Goal: Task Accomplishment & Management: Complete application form

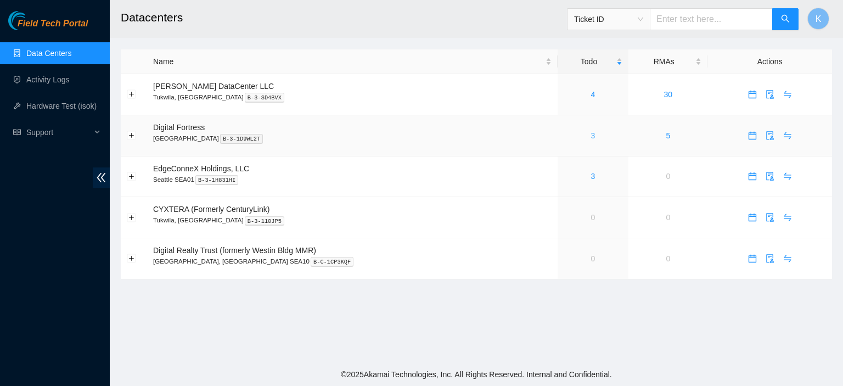
click at [591, 135] on link "3" at bounding box center [593, 135] width 4 height 9
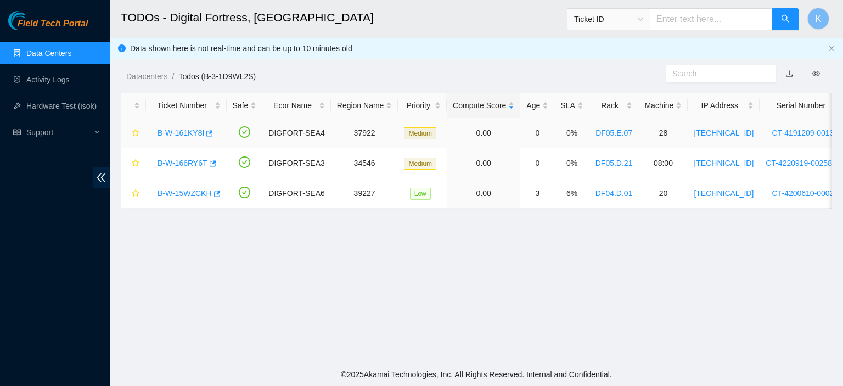
click at [175, 132] on link "B-W-161KY8I" at bounding box center [180, 132] width 47 height 9
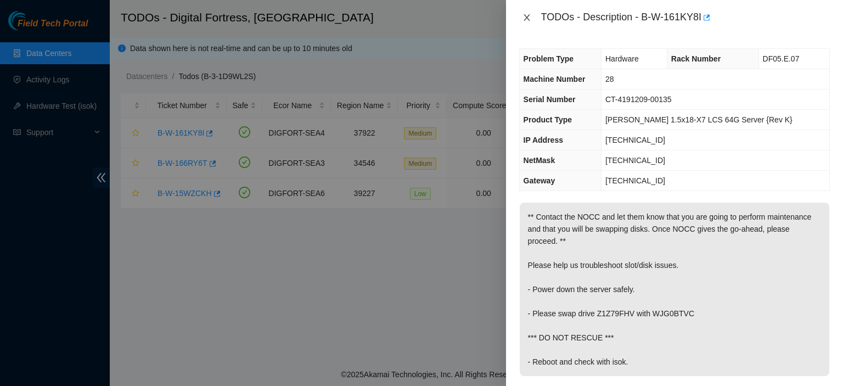
click at [527, 15] on icon "close" at bounding box center [526, 17] width 9 height 9
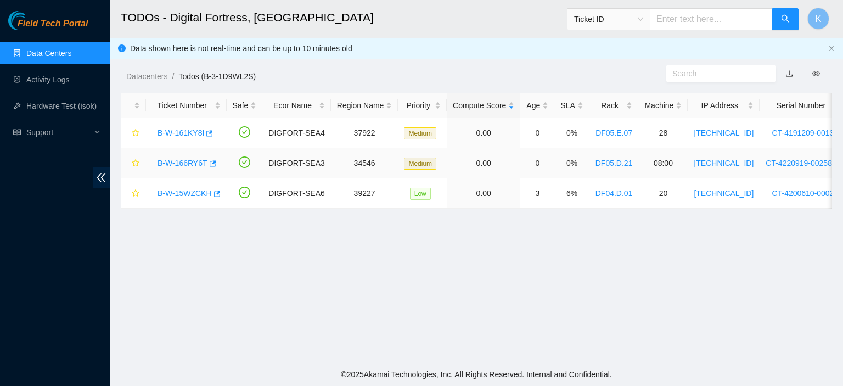
click at [182, 163] on link "B-W-166RY6T" at bounding box center [182, 163] width 50 height 9
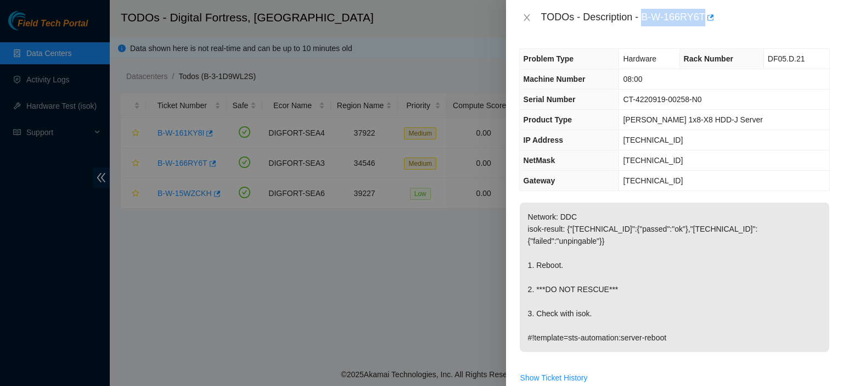
drag, startPoint x: 704, startPoint y: 13, endPoint x: 643, endPoint y: 24, distance: 61.8
click at [643, 24] on div "TODOs - Description - B-W-166RY6T" at bounding box center [685, 18] width 289 height 18
copy div "B-W-166RY6T"
click at [546, 371] on span "Show Ticket History" at bounding box center [553, 377] width 67 height 12
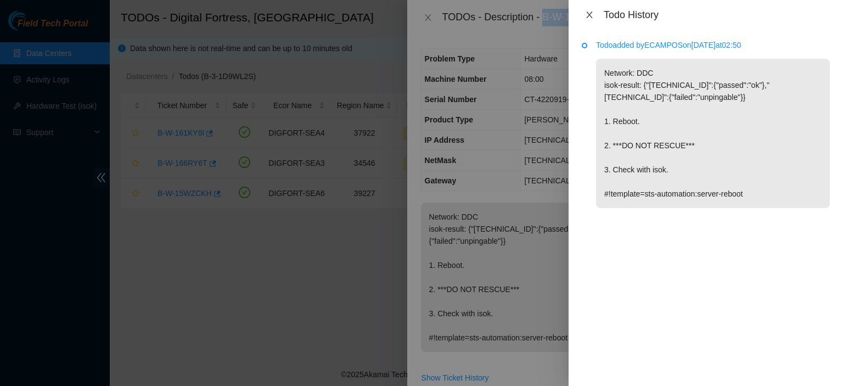
click at [589, 15] on icon "close" at bounding box center [589, 15] width 6 height 7
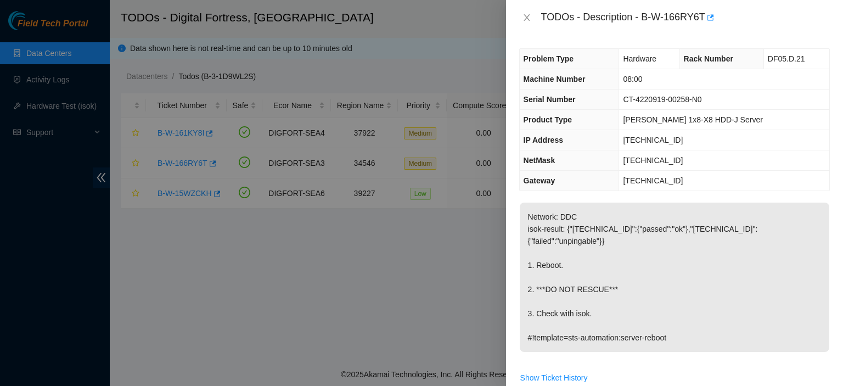
click at [827, 179] on div "Problem Type Hardware Rack Number DF05.D.21 Machine Number 08:00 Serial Number …" at bounding box center [674, 210] width 337 height 351
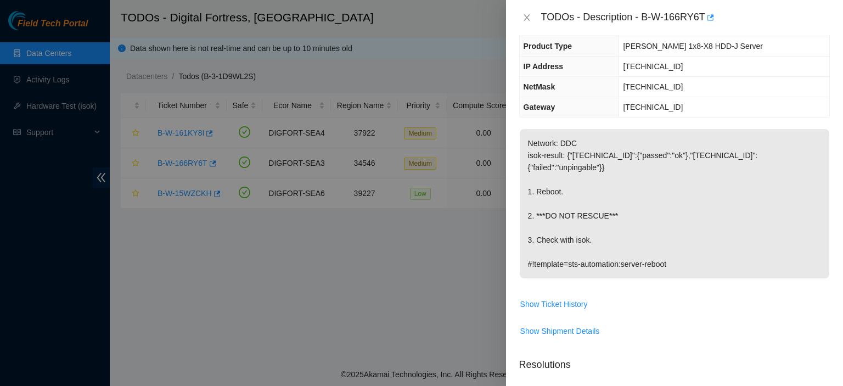
scroll to position [81, 0]
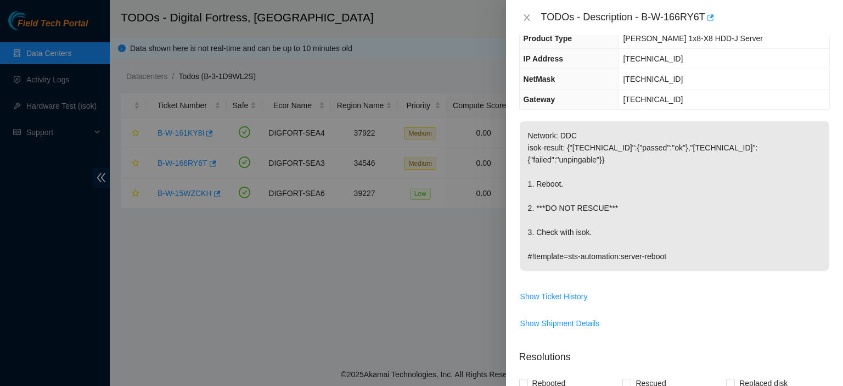
click at [467, 284] on div at bounding box center [421, 193] width 843 height 386
click at [524, 15] on icon "close" at bounding box center [526, 17] width 6 height 7
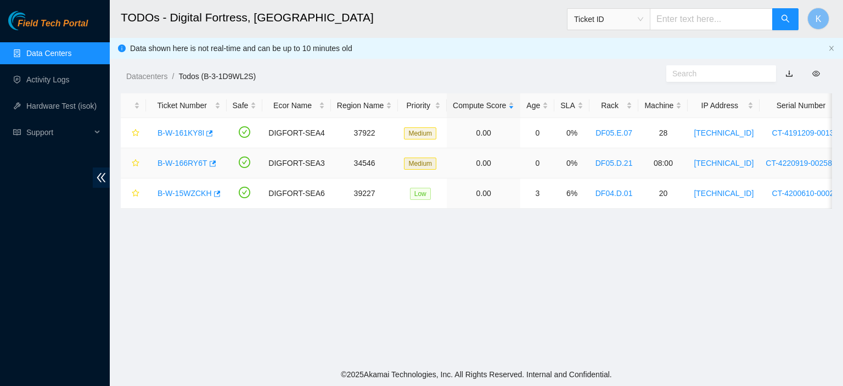
scroll to position [117, 0]
click at [173, 191] on link "B-W-15WZCKH" at bounding box center [184, 193] width 54 height 9
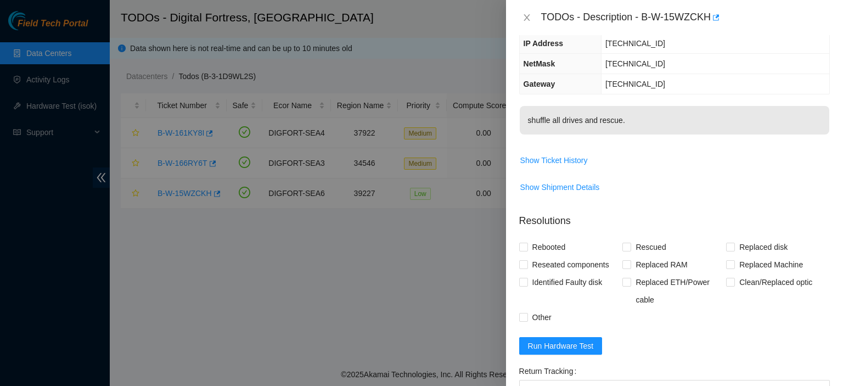
scroll to position [81, 0]
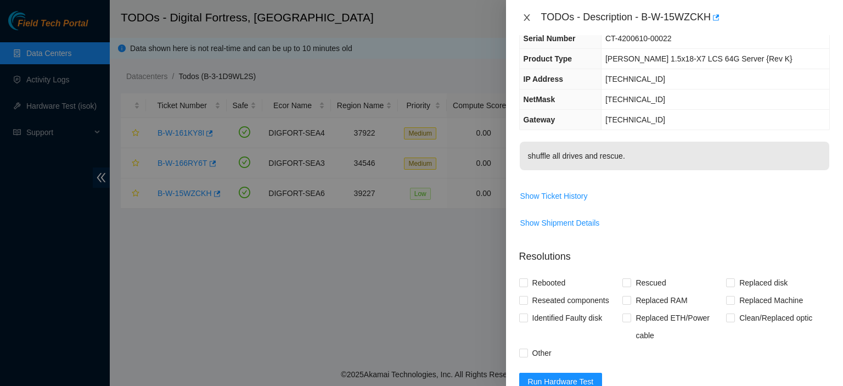
click at [522, 17] on icon "close" at bounding box center [526, 17] width 9 height 9
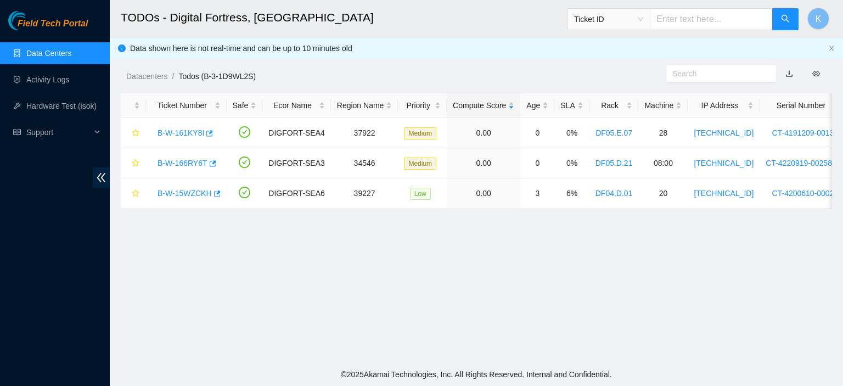
scroll to position [117, 0]
click at [184, 167] on link "B-W-166RY6T" at bounding box center [182, 163] width 50 height 9
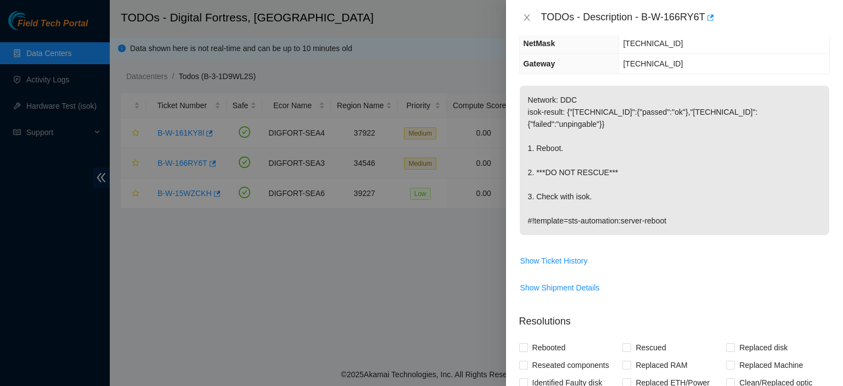
scroll to position [81, 0]
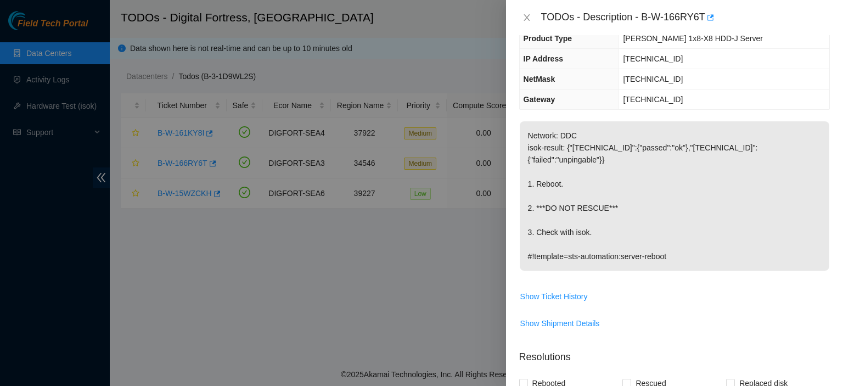
click at [806, 122] on p "Network: DDC isok-result: {"23.66.231.169":{"passed":"ok"},"23.66.231.139":{"fa…" at bounding box center [673, 195] width 309 height 149
click at [820, 247] on p "Network: DDC isok-result: {"23.66.231.169":{"passed":"ok"},"23.66.231.139":{"fa…" at bounding box center [673, 195] width 309 height 149
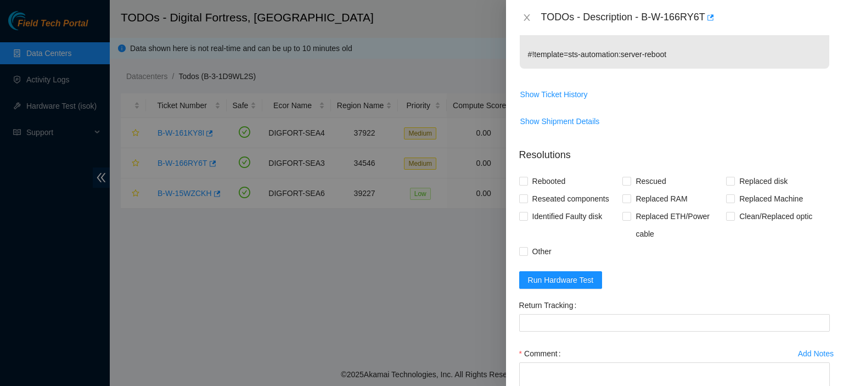
scroll to position [285, 0]
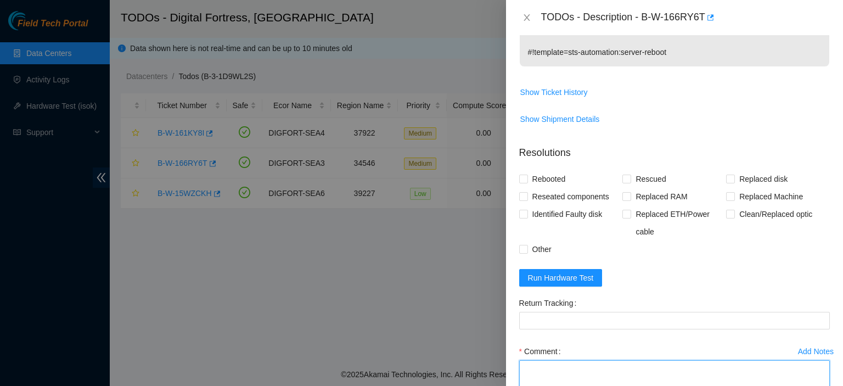
click at [595, 360] on textarea "Comment" at bounding box center [674, 381] width 310 height 42
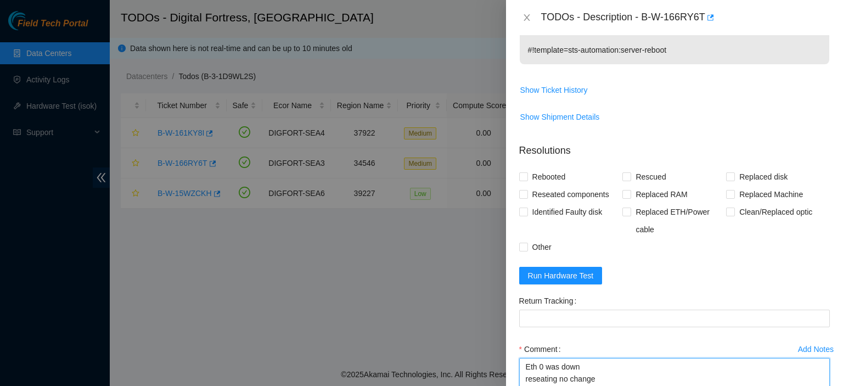
scroll to position [21, 0]
type textarea "Eth 0 was down reseating no change rebooted Came up ISOK"
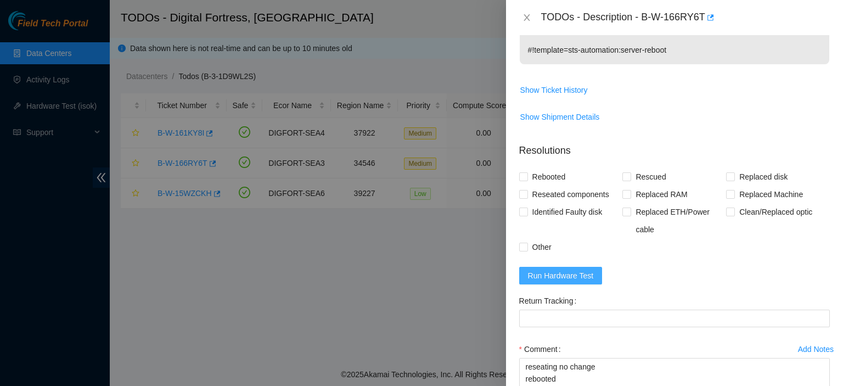
click at [588, 269] on span "Run Hardware Test" at bounding box center [561, 275] width 66 height 12
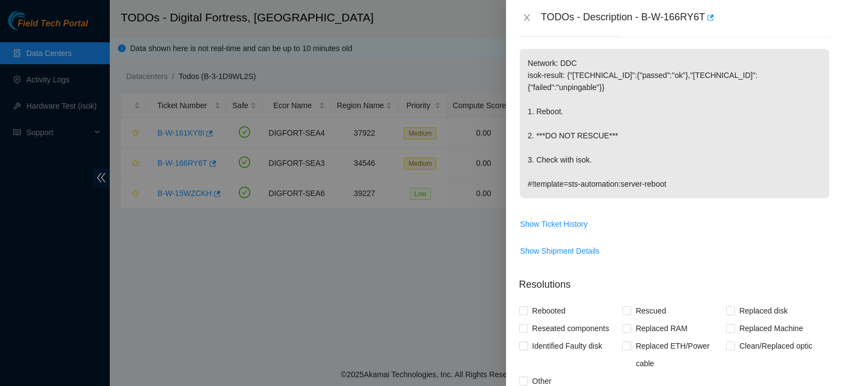
scroll to position [151, 0]
click at [519, 308] on input "Rebooted" at bounding box center [523, 312] width 8 height 8
checkbox input "true"
click at [518, 369] on div "Problem Type Hardware Rack Number DF05.D.21 Machine Number 08:00 Serial Number …" at bounding box center [674, 210] width 337 height 351
drag, startPoint x: 577, startPoint y: 341, endPoint x: 520, endPoint y: 371, distance: 64.5
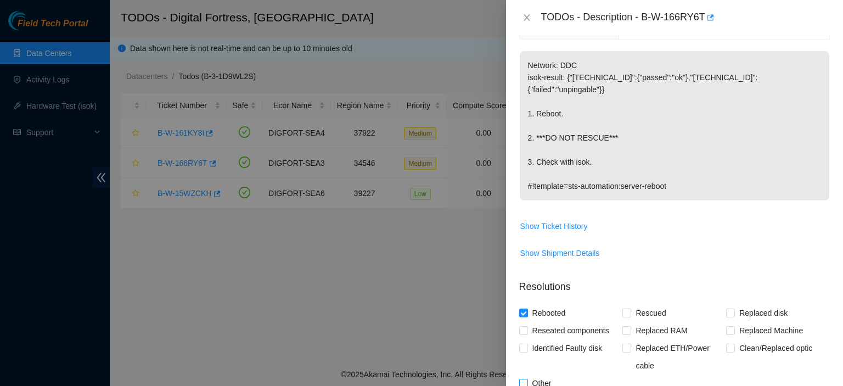
click at [520, 379] on input "Other" at bounding box center [523, 383] width 8 height 8
checkbox input "true"
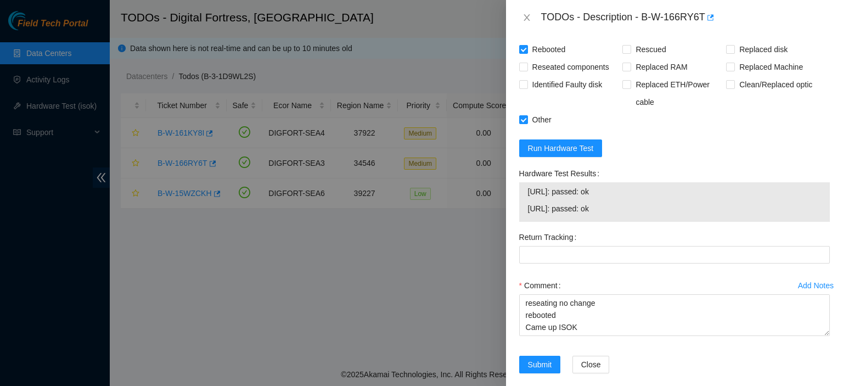
drag, startPoint x: 611, startPoint y: 192, endPoint x: 522, endPoint y: 177, distance: 90.1
click at [522, 182] on div "23.66.231.139: passed: ok 23.66.231.169: passed: ok" at bounding box center [674, 201] width 310 height 39
copy tbody "23.66.231.139: passed: ok 23.66.231.169: passed: ok"
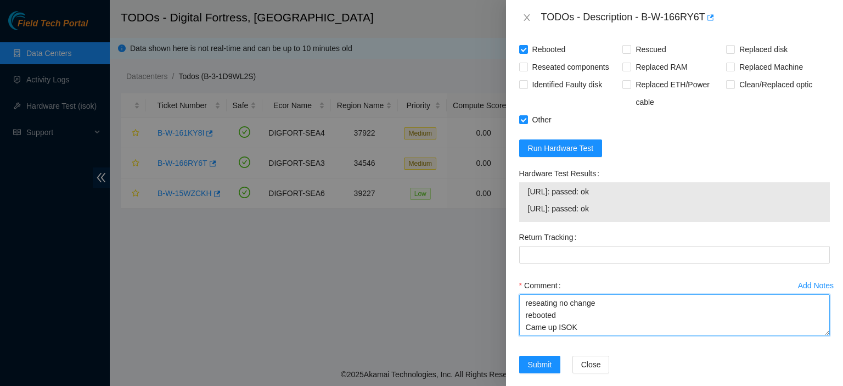
click at [592, 318] on textarea "Eth 0 was down reseating no change rebooted Came up ISOK" at bounding box center [674, 315] width 310 height 42
click at [554, 319] on textarea "Eth 0 was down reseating no change rebooted Came up ISOK" at bounding box center [674, 315] width 310 height 42
click at [522, 304] on textarea "Eth 0 was down reseating no change rebooted Came up ISOK" at bounding box center [674, 315] width 310 height 42
click at [579, 315] on textarea "Eth 0 was down reseating no change rebooted led Came up ISOK" at bounding box center [674, 315] width 310 height 42
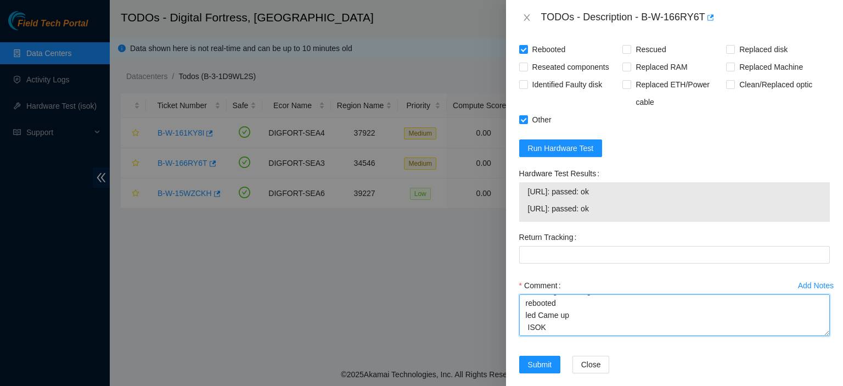
paste textarea "23.66.231.139: passed: ok 23.66.231.169: passed: ok"
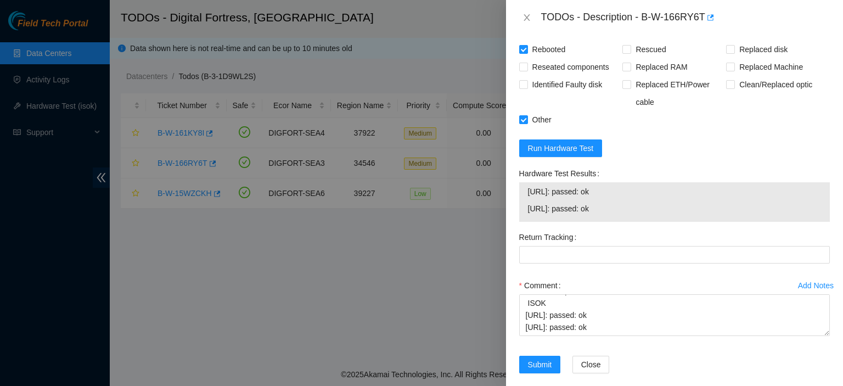
click at [615, 382] on div "Problem Type Hardware Rack Number DF05.D.21 Machine Number 08:00 Serial Number …" at bounding box center [674, 210] width 337 height 351
drag, startPoint x: 816, startPoint y: 317, endPoint x: 815, endPoint y: 395, distance: 77.9
click at [815, 385] on html "Field Tech Portal Data Centers Activity Logs Hardware Test (isok) Support TODOs…" at bounding box center [421, 193] width 843 height 386
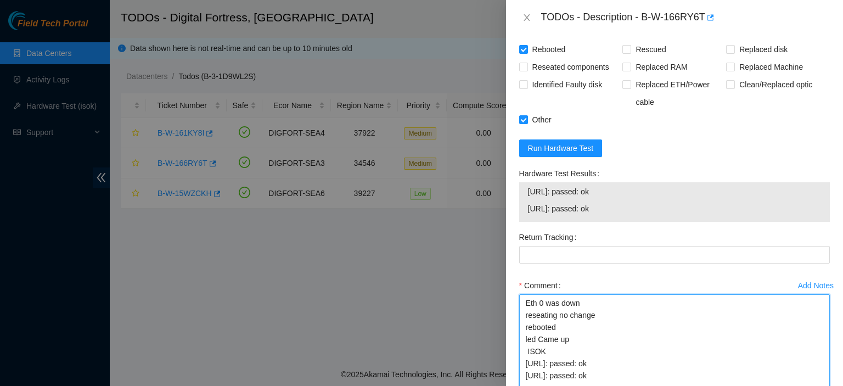
click at [550, 294] on textarea "Eth 0 was down reseating no change rebooted led Came up ISOK 23.66.231.139: pas…" at bounding box center [674, 354] width 310 height 120
paste textarea "kbbyrne23@gmail.com - atg has completed your request (B-W-166RY6T) Message from…"
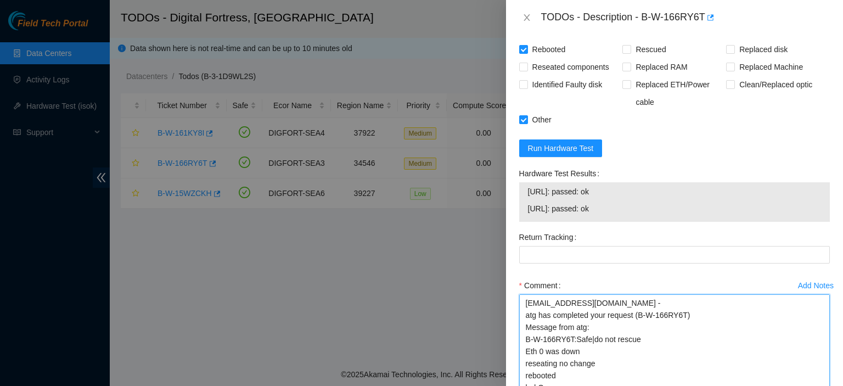
type textarea "kbbyrne23@gmail.com - atg has completed your request (B-W-166RY6T) Message from…"
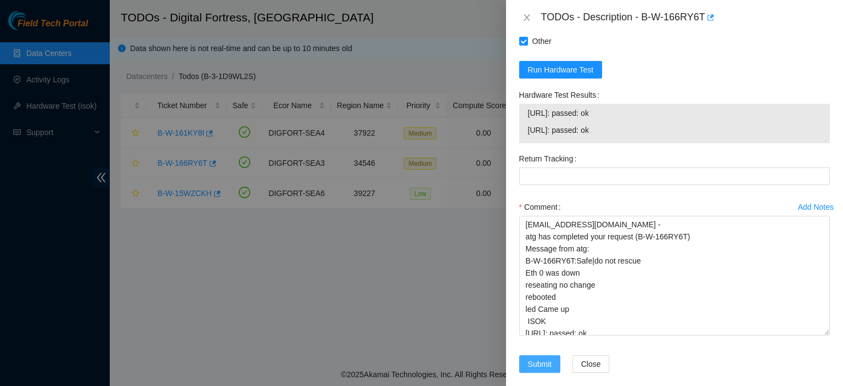
click at [538, 358] on span "Submit" at bounding box center [540, 364] width 24 height 12
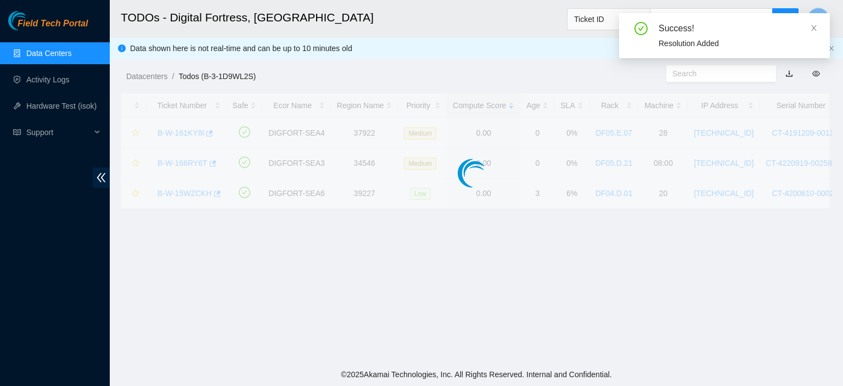
scroll to position [337, 0]
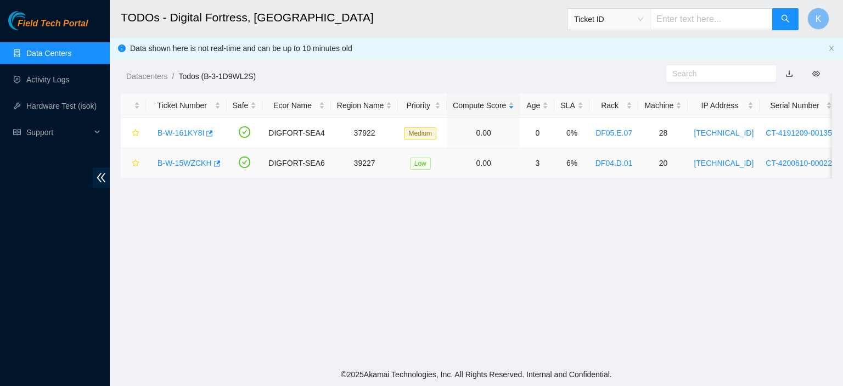
drag, startPoint x: 174, startPoint y: 160, endPoint x: 282, endPoint y: 174, distance: 109.1
click at [174, 160] on link "B-W-15WZCKH" at bounding box center [184, 163] width 54 height 9
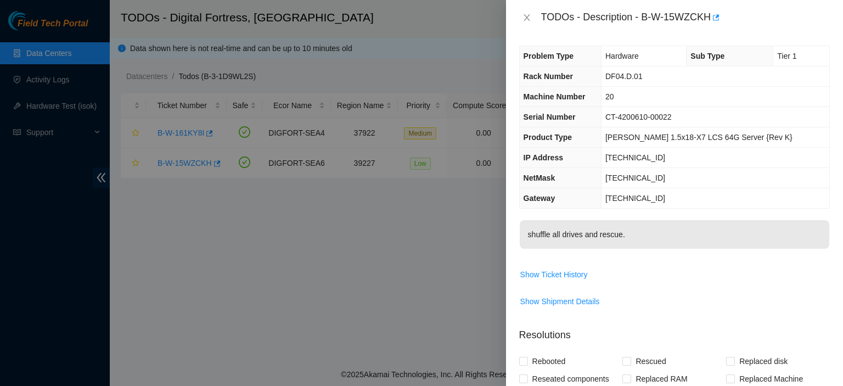
scroll to position [0, 0]
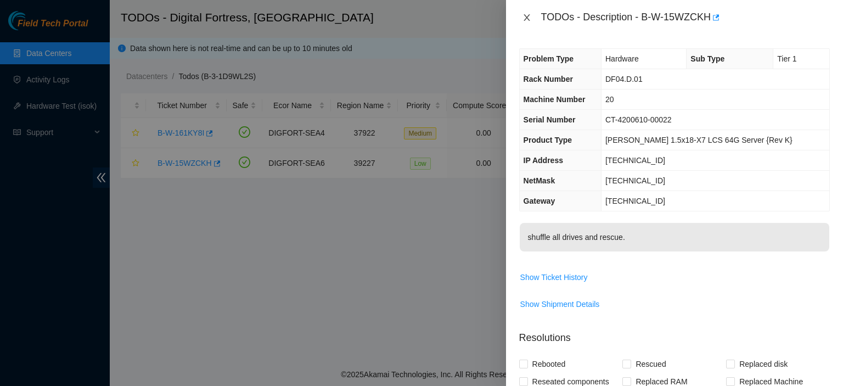
click at [524, 19] on icon "close" at bounding box center [526, 17] width 6 height 7
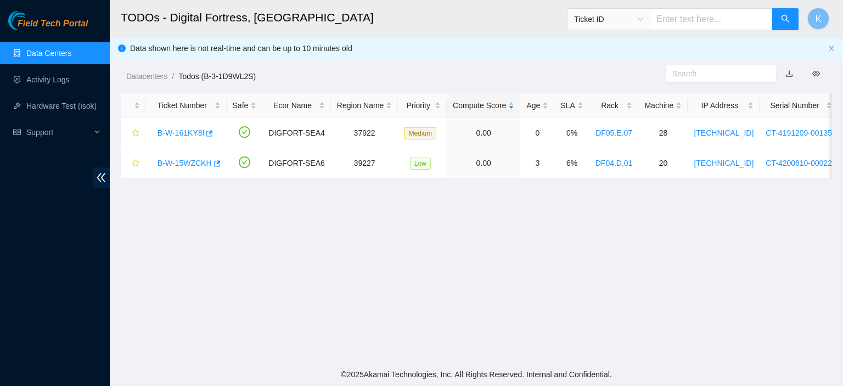
click at [386, 339] on main "TODOs - Digital Fortress, Seattle Ticket ID K Data shown here is not real-time …" at bounding box center [476, 181] width 733 height 363
click at [193, 163] on link "B-W-15WZCKH" at bounding box center [184, 163] width 54 height 9
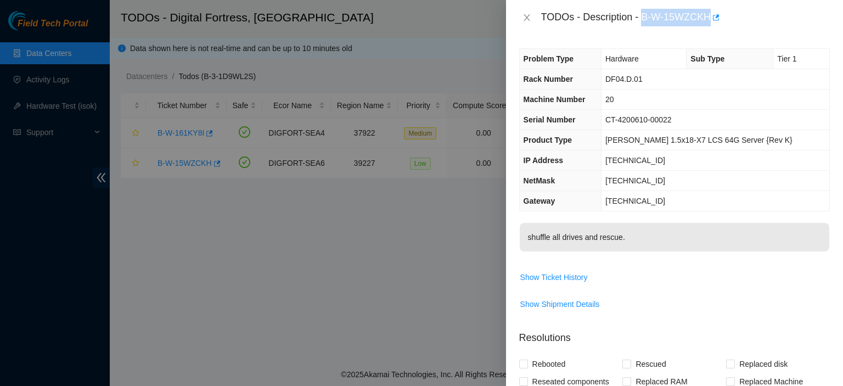
drag, startPoint x: 642, startPoint y: 16, endPoint x: 708, endPoint y: 21, distance: 66.1
click at [708, 21] on div "TODOs - Description - B-W-15WZCKH" at bounding box center [685, 18] width 289 height 18
copy div "B-W-15WZCKH"
click at [524, 22] on button "Close" at bounding box center [526, 18] width 15 height 10
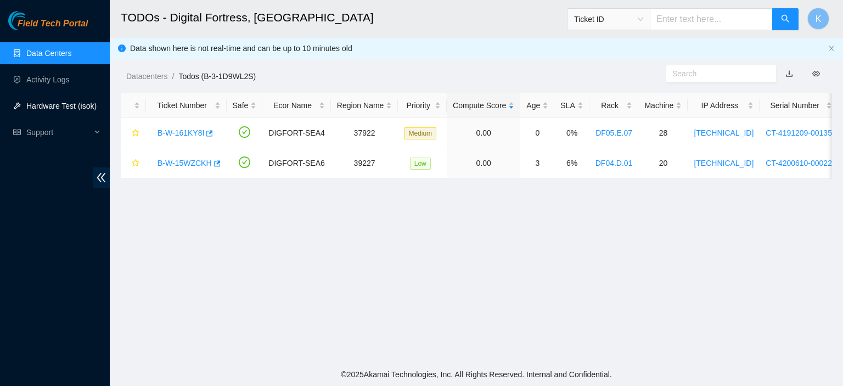
click at [97, 101] on link "Hardware Test (isok)" at bounding box center [61, 105] width 70 height 9
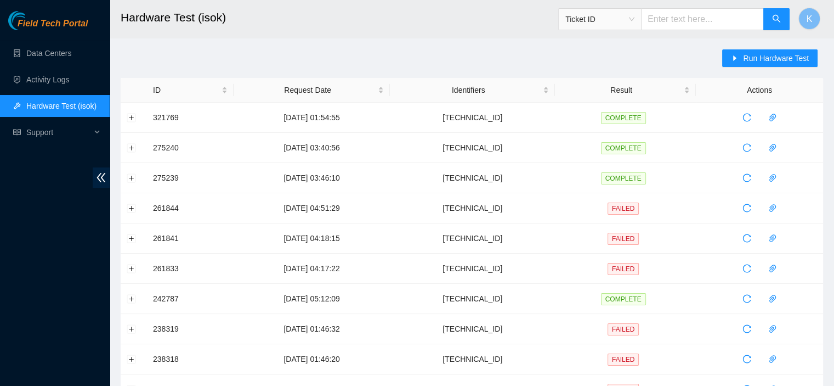
click at [51, 106] on link "Hardware Test (isok)" at bounding box center [61, 105] width 70 height 9
click at [73, 126] on span "Support" at bounding box center [58, 132] width 65 height 22
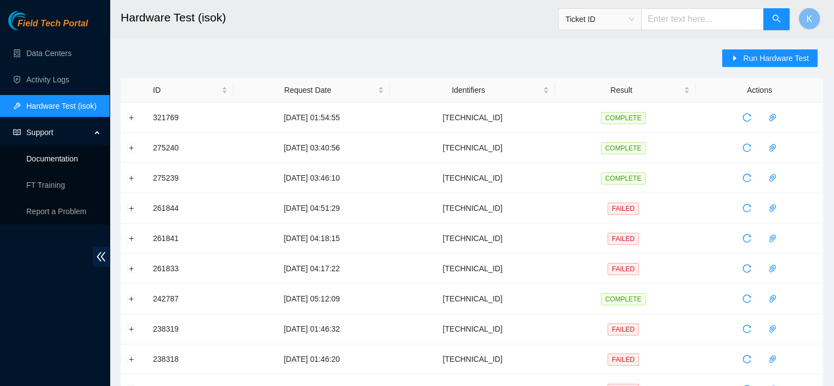
click at [59, 160] on link "Documentation" at bounding box center [52, 158] width 52 height 9
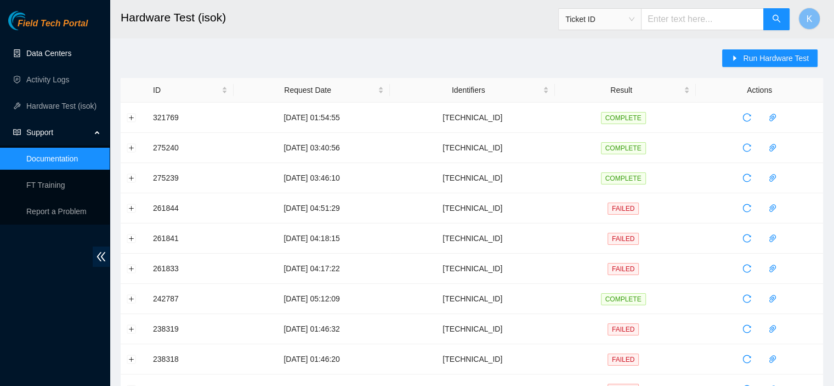
click at [59, 58] on link "Data Centers" at bounding box center [48, 53] width 45 height 9
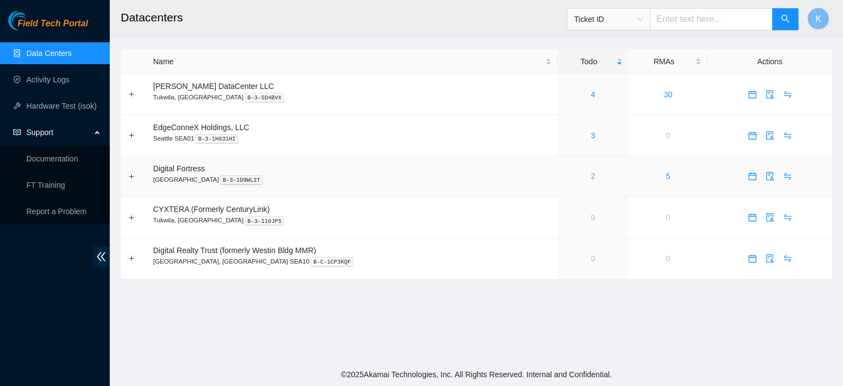
click at [591, 174] on link "2" at bounding box center [593, 176] width 4 height 9
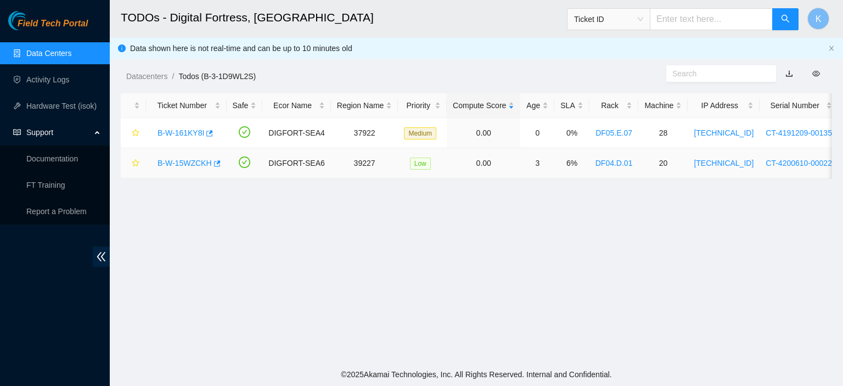
click at [184, 166] on link "B-W-15WZCKH" at bounding box center [184, 163] width 54 height 9
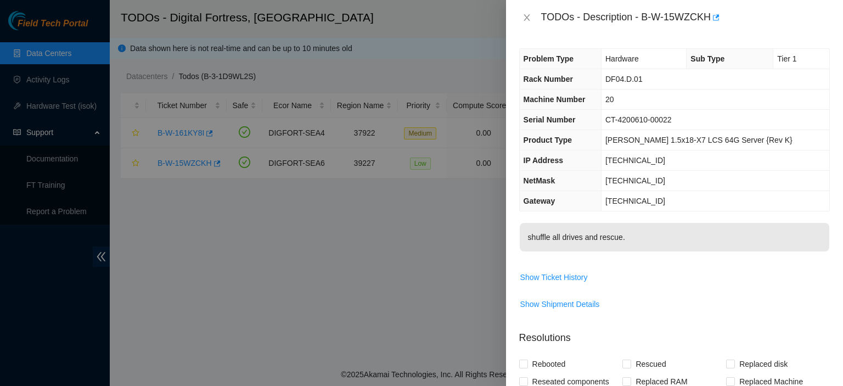
click at [345, 355] on div at bounding box center [421, 193] width 843 height 386
click at [397, 362] on div at bounding box center [421, 193] width 843 height 386
click at [294, 322] on div at bounding box center [421, 193] width 843 height 386
click at [526, 21] on icon "close" at bounding box center [526, 17] width 9 height 9
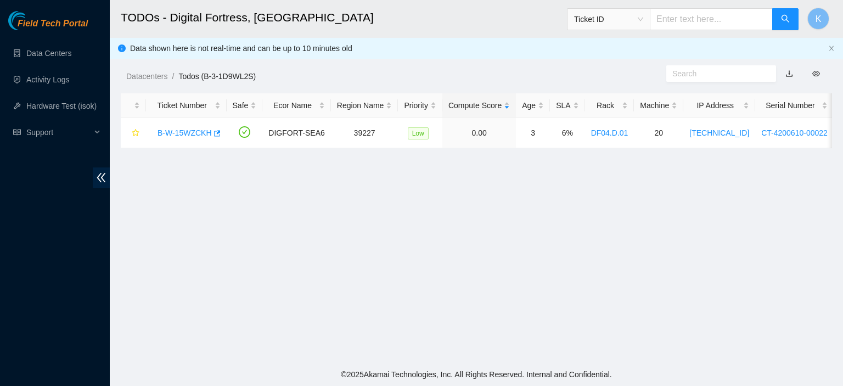
click at [544, 349] on main "TODOs - Digital Fortress, Seattle Ticket ID K Data shown here is not real-time …" at bounding box center [476, 181] width 733 height 363
click at [744, 58] on div "Data shown here is not real-time and can be up to 10 minutes old" at bounding box center [476, 48] width 733 height 21
click at [200, 131] on link "B-W-15WZCKH" at bounding box center [184, 132] width 54 height 9
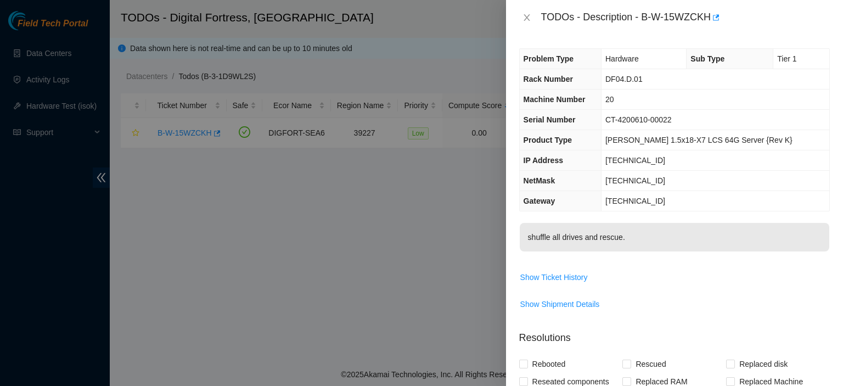
click at [417, 351] on div at bounding box center [421, 193] width 843 height 386
click at [810, 207] on td "23.36.47.1" at bounding box center [715, 201] width 228 height 20
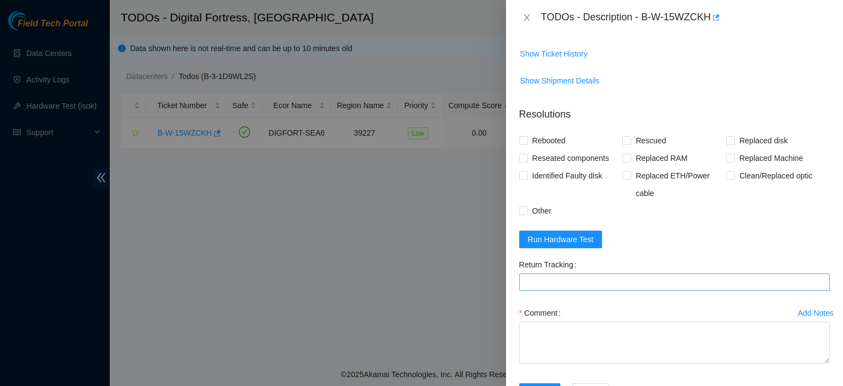
scroll to position [225, 0]
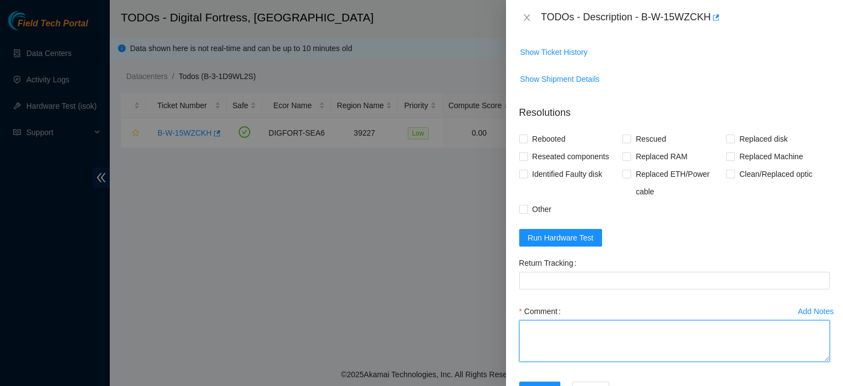
click at [600, 342] on textarea "Comment" at bounding box center [674, 341] width 310 height 42
paste textarea "kbbyrne23@gmail.com - atg has completed your request (B-W-15WZCKH) Message from…"
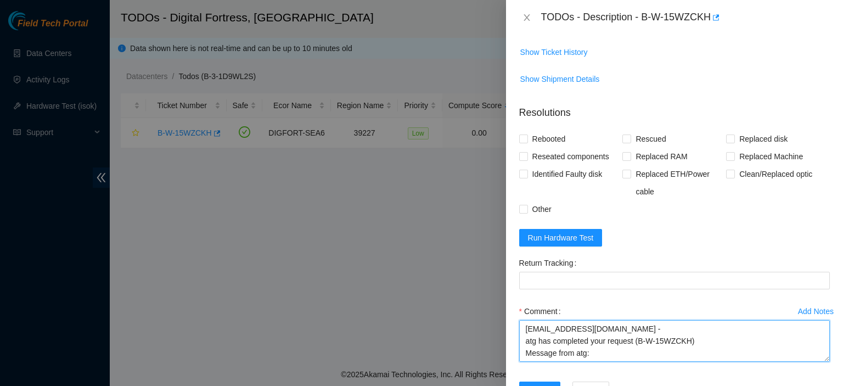
scroll to position [9, 0]
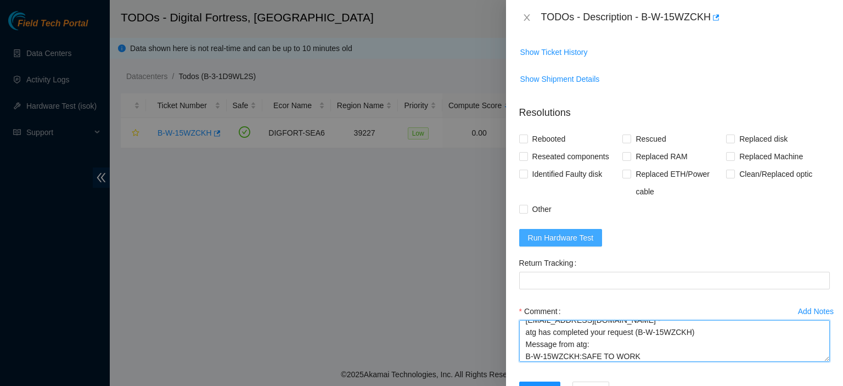
type textarea "kbbyrne23@gmail.com - atg has completed your request (B-W-15WZCKH) Message from…"
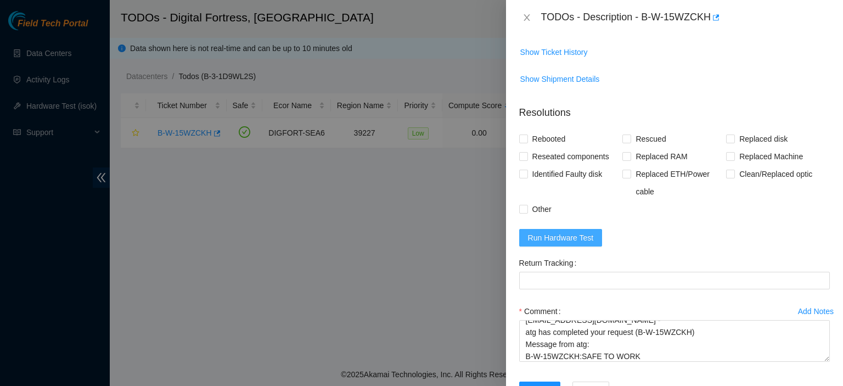
click at [562, 239] on span "Run Hardware Test" at bounding box center [561, 237] width 66 height 12
click at [521, 137] on input "Rebooted" at bounding box center [523, 138] width 8 height 8
checkbox input "true"
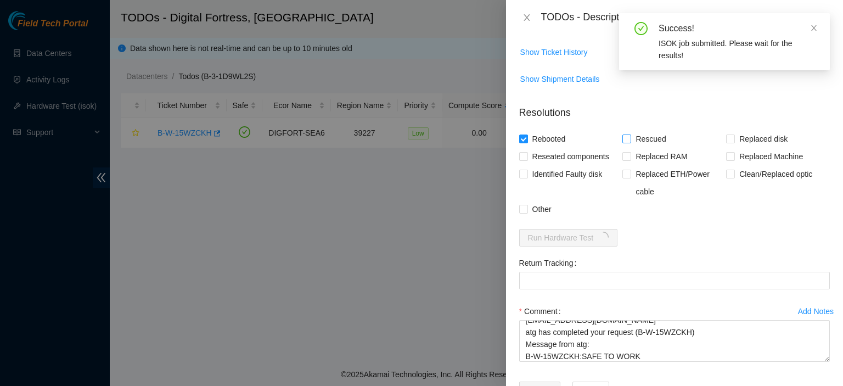
click at [622, 139] on input "Rescued" at bounding box center [626, 138] width 8 height 8
checkbox input "true"
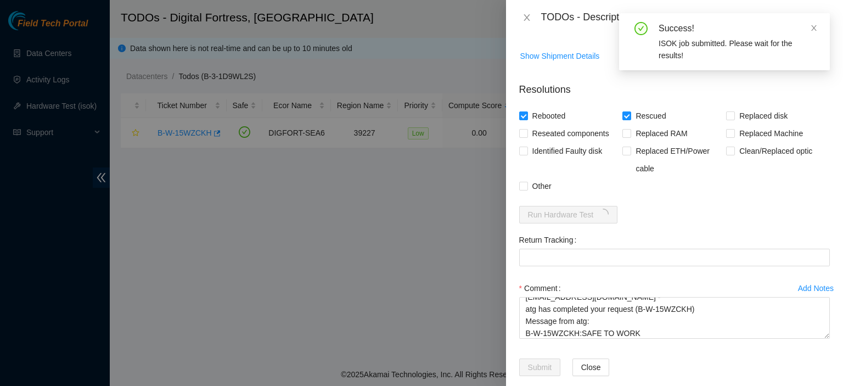
scroll to position [251, 0]
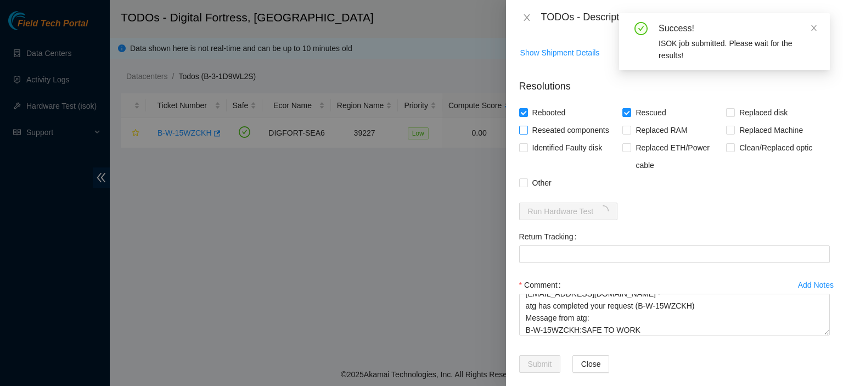
click at [520, 126] on input "Reseated components" at bounding box center [523, 130] width 8 height 8
checkbox input "true"
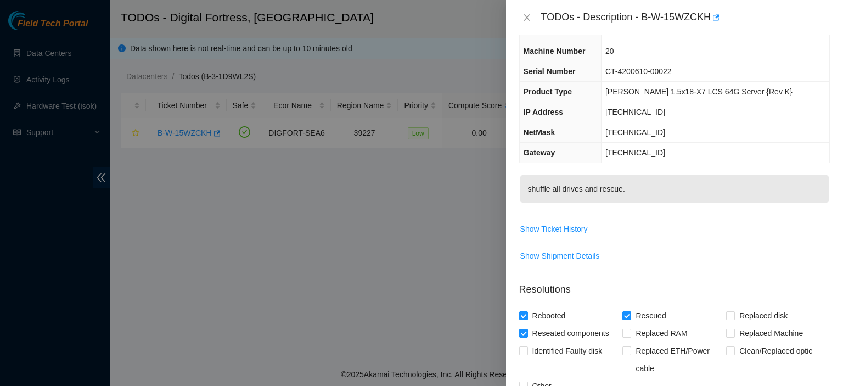
scroll to position [48, 0]
drag, startPoint x: 526, startPoint y: 190, endPoint x: 641, endPoint y: 187, distance: 115.2
click at [641, 187] on p "shuffle all drives and rescue." at bounding box center [673, 189] width 309 height 29
copy p "shuffle all drives and rescue."
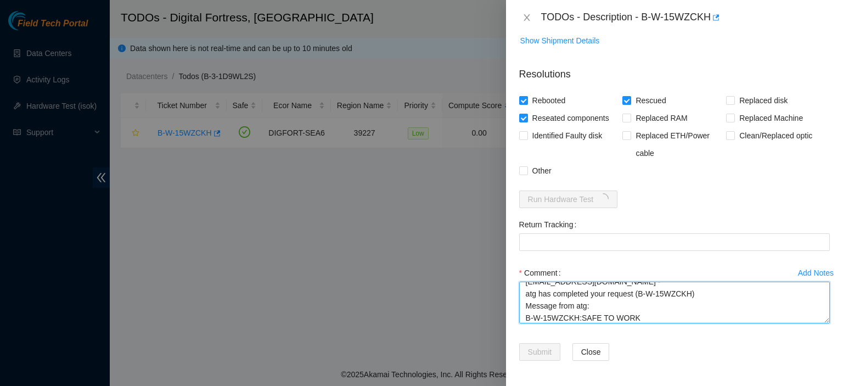
click at [665, 318] on textarea "kbbyrne23@gmail.com - atg has completed your request (B-W-15WZCKH) Message from…" at bounding box center [674, 302] width 310 height 42
paste textarea "shuffle all drives and rescue."
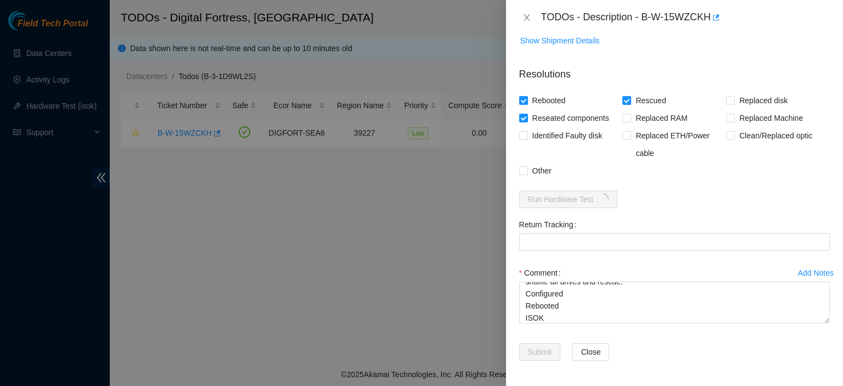
click at [579, 370] on div "Close" at bounding box center [608, 358] width 80 height 31
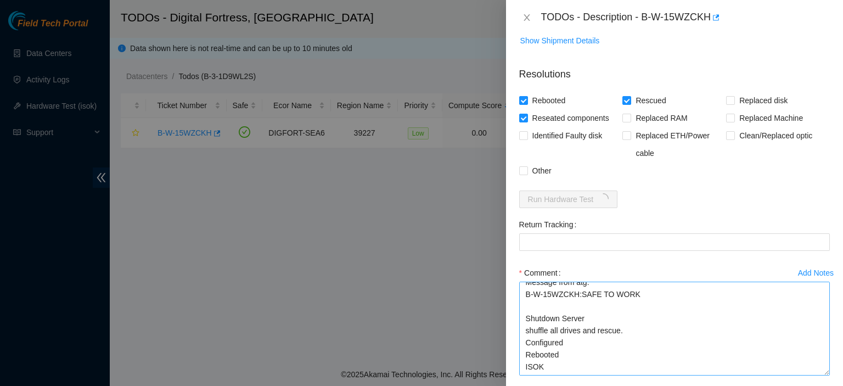
scroll to position [31, 0]
drag, startPoint x: 806, startPoint y: 343, endPoint x: 806, endPoint y: 372, distance: 29.1
click at [806, 372] on textarea "kbbyrne23@gmail.com - atg has completed your request (B-W-15WZCKH) Message from…" at bounding box center [674, 328] width 310 height 94
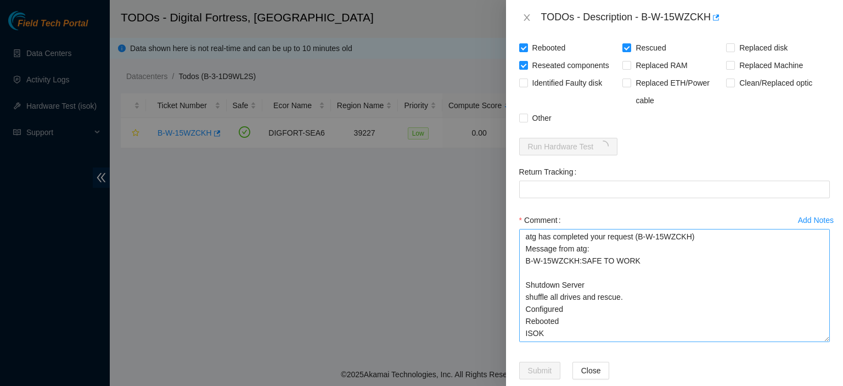
scroll to position [7, 0]
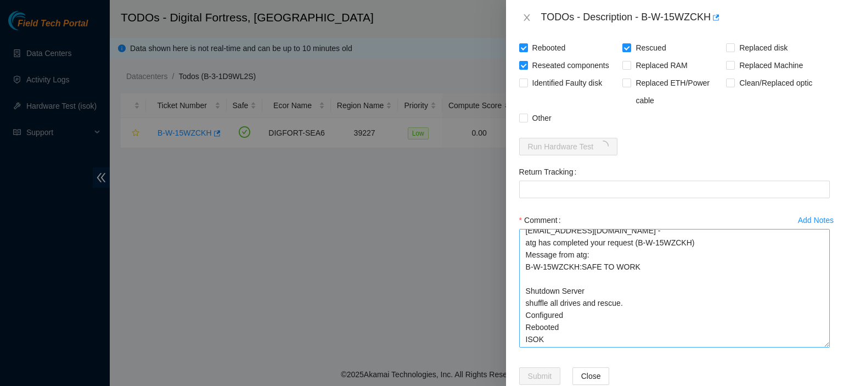
drag, startPoint x: 814, startPoint y: 317, endPoint x: 809, endPoint y: 341, distance: 25.2
click at [809, 341] on textarea "kbbyrne23@gmail.com - atg has completed your request (B-W-15WZCKH) Message from…" at bounding box center [674, 288] width 310 height 118
click at [572, 278] on textarea "kbbyrne23@gmail.com - atg has completed your request (B-W-15WZCKH) Message from…" at bounding box center [674, 288] width 310 height 118
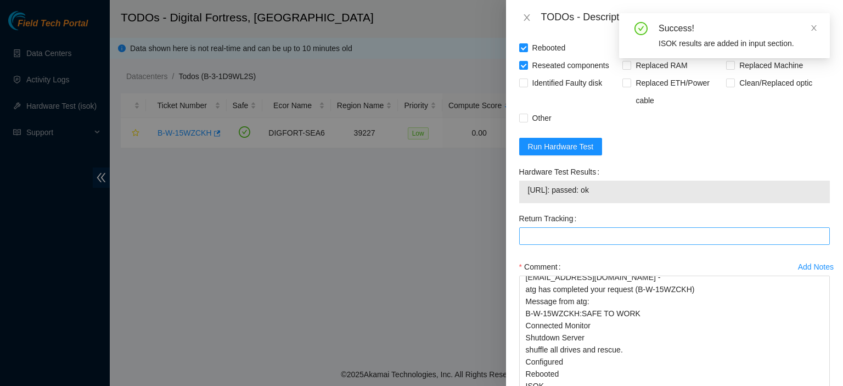
drag, startPoint x: 588, startPoint y: 186, endPoint x: 533, endPoint y: 231, distance: 71.4
click at [533, 231] on form "Resolutions Rebooted Rescued Replaced disk Reseated components Replaced RAM Rep…" at bounding box center [674, 224] width 310 height 439
click at [612, 190] on span "23.36.47.39: passed: ok" at bounding box center [674, 190] width 293 height 12
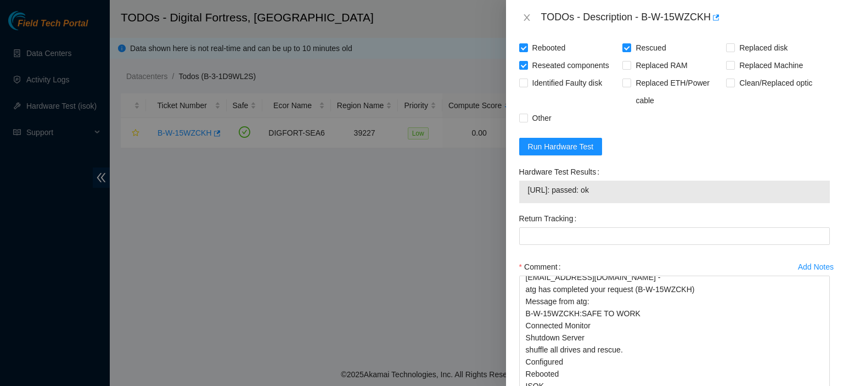
drag, startPoint x: 619, startPoint y: 185, endPoint x: 567, endPoint y: 92, distance: 107.3
click at [567, 92] on form "Resolutions Rebooted Rescued Replaced disk Reseated components Replaced RAM Rep…" at bounding box center [674, 224] width 310 height 439
click at [658, 200] on div "23.36.47.39: passed: ok" at bounding box center [674, 191] width 310 height 22
drag, startPoint x: 518, startPoint y: 190, endPoint x: 611, endPoint y: 194, distance: 92.8
click at [611, 194] on div "23.36.47.39: passed: ok" at bounding box center [674, 191] width 310 height 22
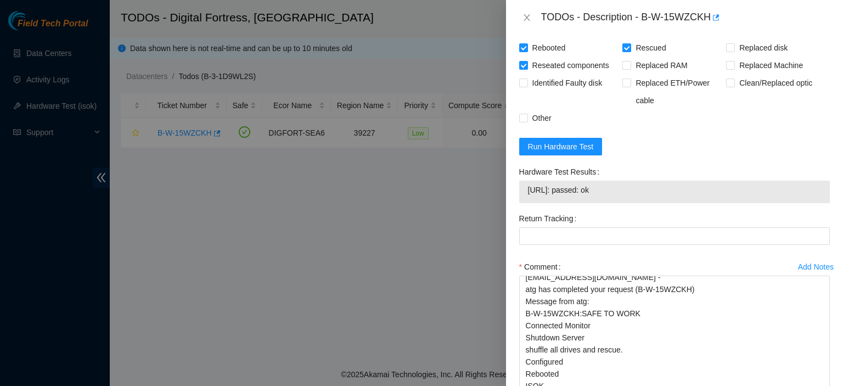
copy tbody "23.36.47.39: passed: ok"
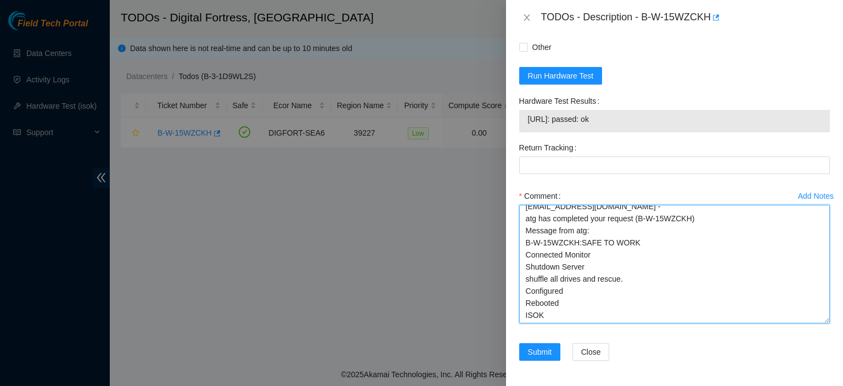
click at [613, 313] on textarea "kbbyrne23@gmail.com - atg has completed your request (B-W-15WZCKH) Message from…" at bounding box center [674, 264] width 310 height 118
paste textarea "23.36.47.39: passed: ok"
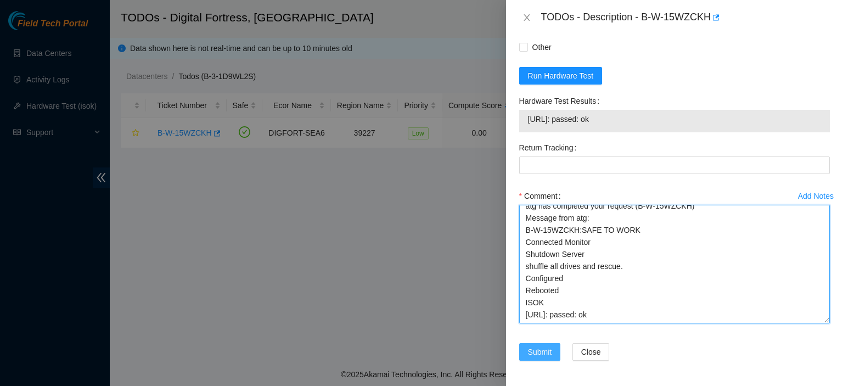
type textarea "kbbyrne23@gmail.com - atg has completed your request (B-W-15WZCKH) Message from…"
click at [537, 352] on span "Submit" at bounding box center [540, 352] width 24 height 12
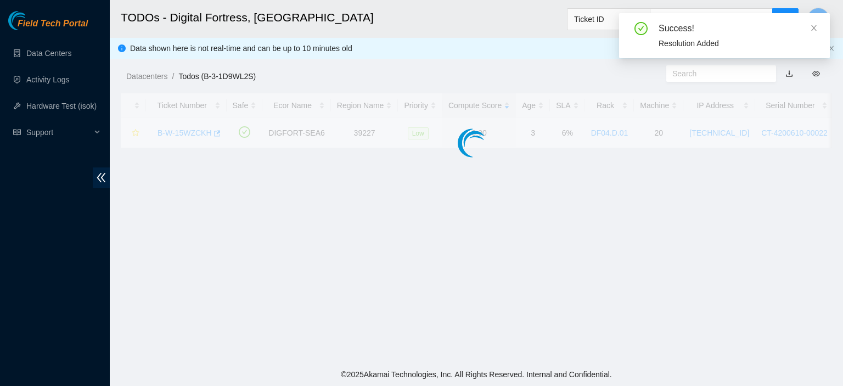
scroll to position [337, 0]
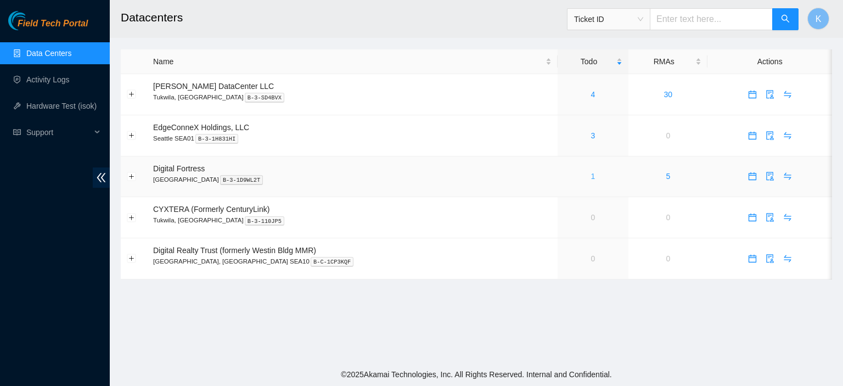
click at [591, 178] on link "1" at bounding box center [593, 176] width 4 height 9
click at [20, 247] on div "Field Tech Portal Data Centers Activity Logs Hardware Test (isok) Support" at bounding box center [55, 198] width 110 height 375
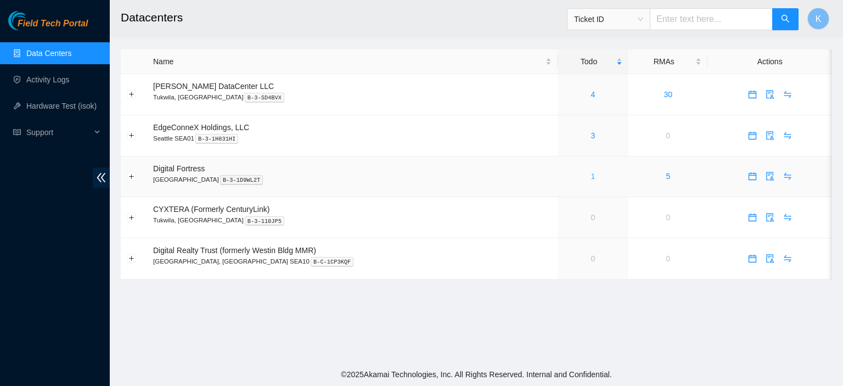
click at [591, 178] on link "1" at bounding box center [593, 176] width 4 height 9
